Goal: Obtain resource: Obtain resource

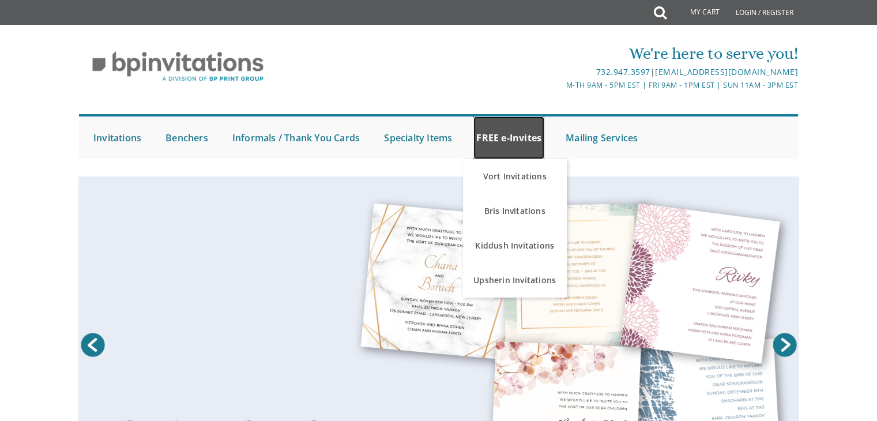
click at [505, 131] on link "FREE e-Invites" at bounding box center [508, 137] width 71 height 43
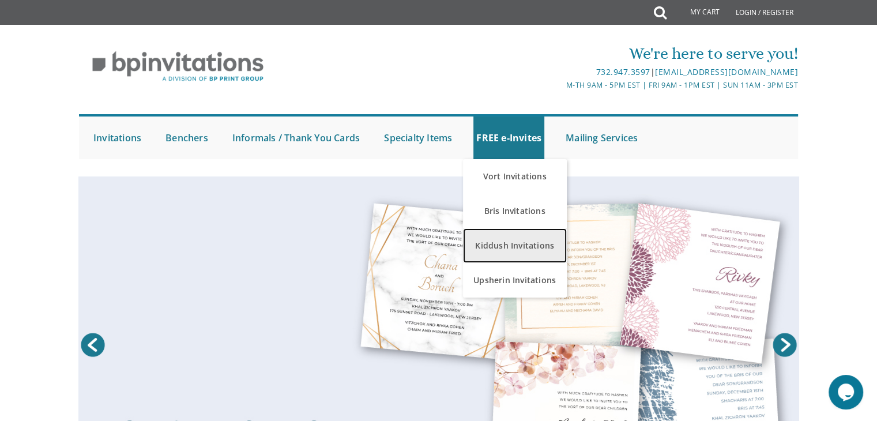
click at [519, 244] on link "Kiddush Invitations" at bounding box center [515, 245] width 104 height 35
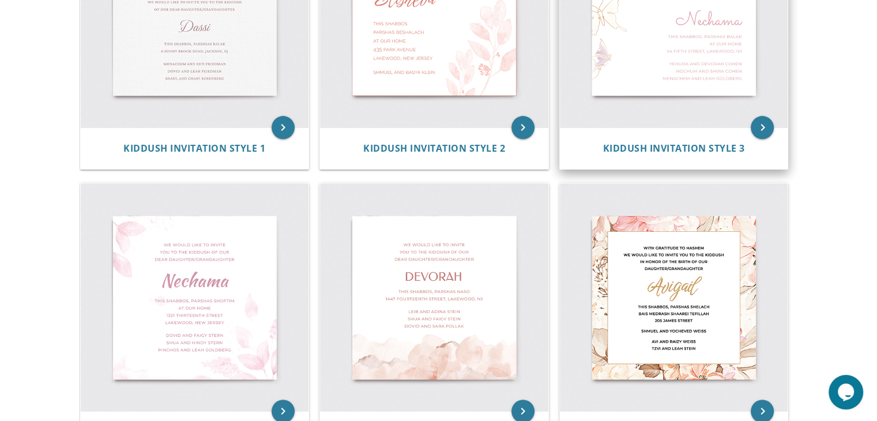
scroll to position [356, 0]
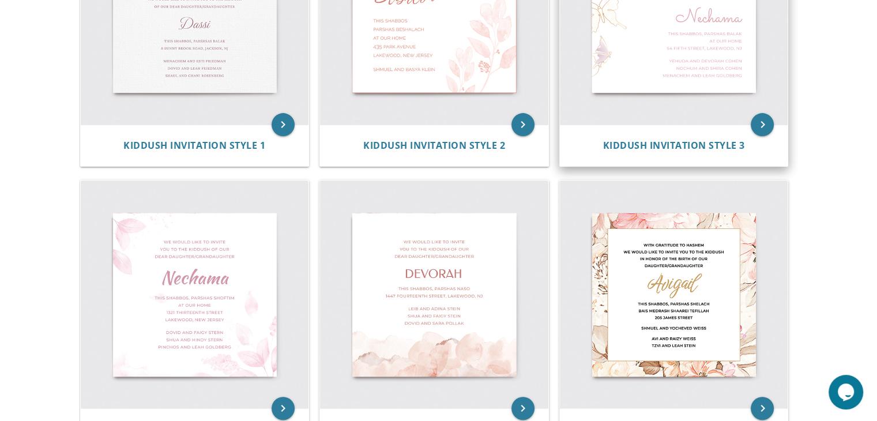
click at [683, 399] on img at bounding box center [674, 294] width 228 height 228
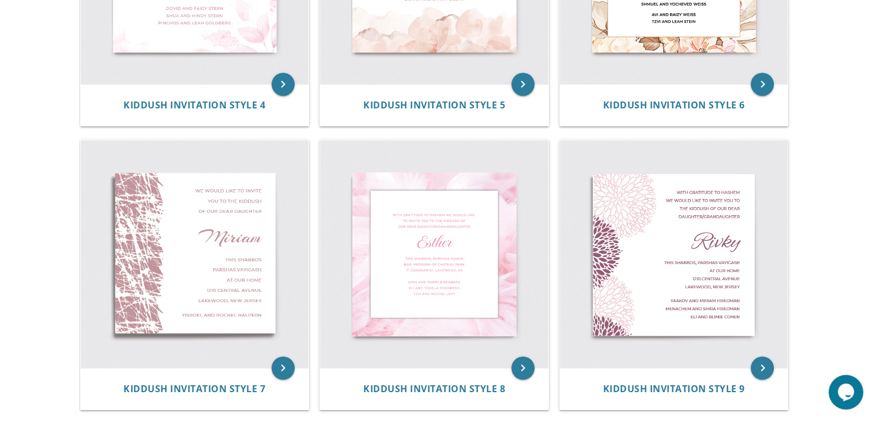
scroll to position [687, 0]
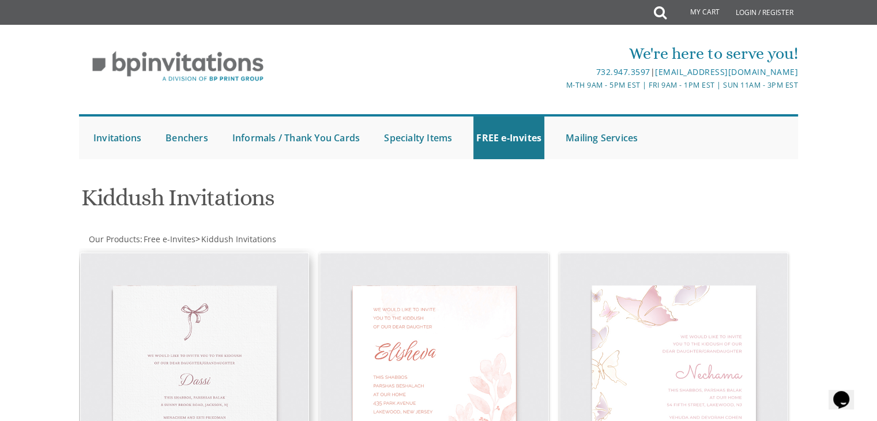
click at [265, 364] on img at bounding box center [195, 367] width 228 height 228
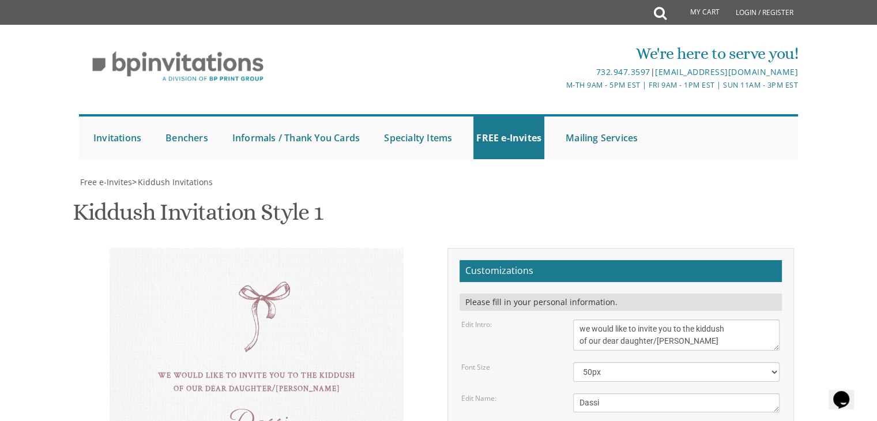
click at [609, 393] on textarea "Dassi" at bounding box center [676, 402] width 206 height 19
type textarea "D"
type textarea "[PERSON_NAME]"
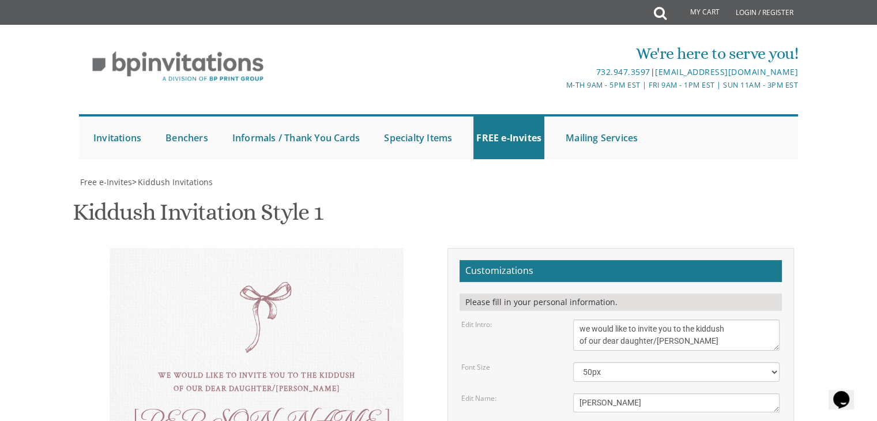
type textarea "this shabbos, parshsas Ki Seitzei [STREET_ADDRESS]"
drag, startPoint x: 672, startPoint y: 331, endPoint x: 553, endPoint y: 304, distance: 121.9
type textarea "C"
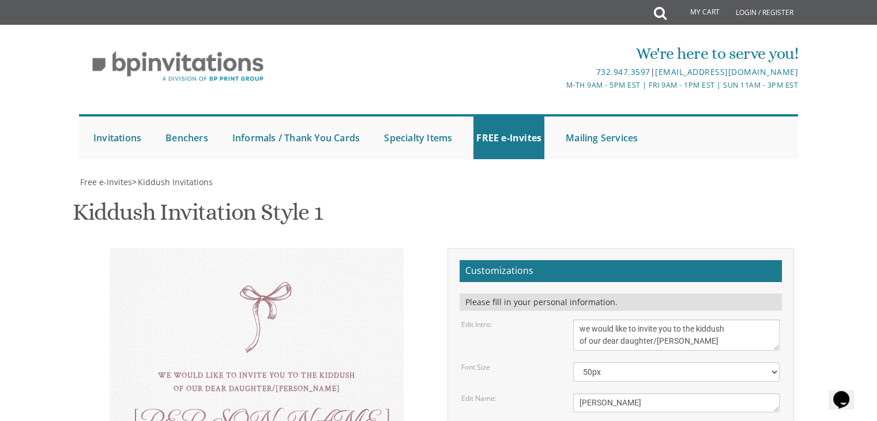
type textarea "Yehuda & Chanie Finkel Naftali & Hindy Finkel Dovid & Naomi Chayn"
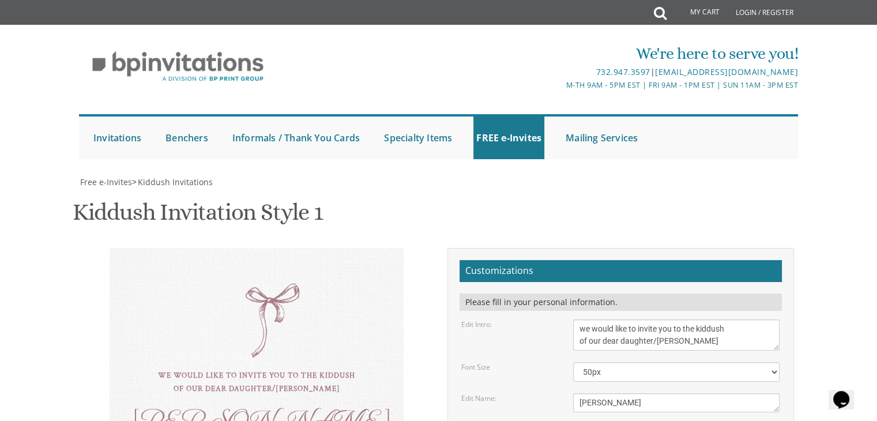
type textarea "this shabbos, parshsas Ki Seitzei 364 Laurel Ave basement, Lakewood, NJ Men Only"
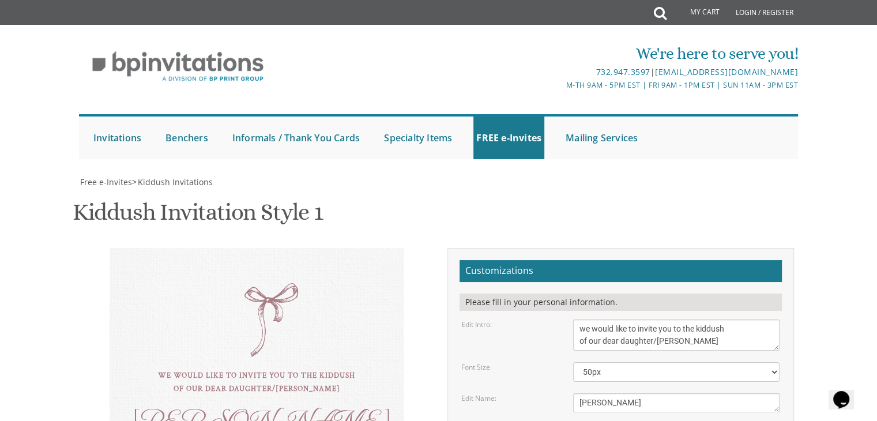
type input "chaynchanie@gmail.com"
